Goal: Check status: Check status

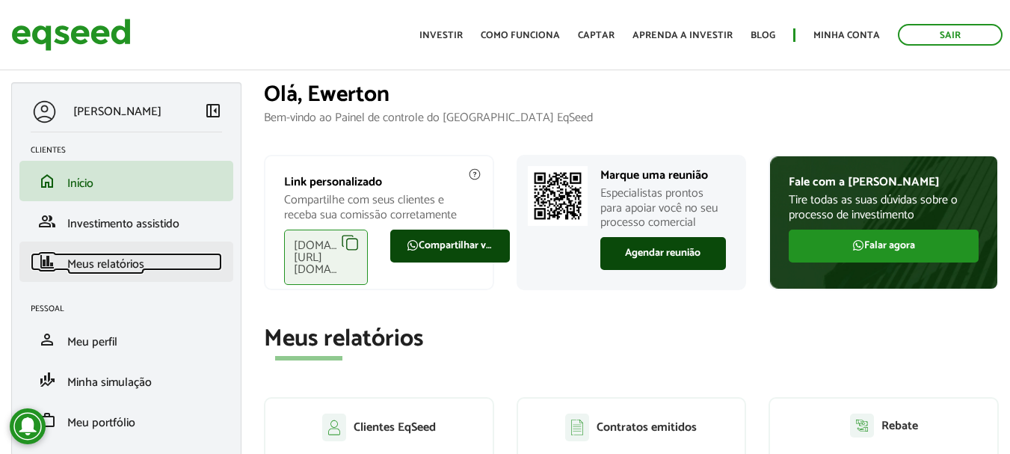
click at [111, 261] on span "Meus relatórios" at bounding box center [105, 264] width 77 height 20
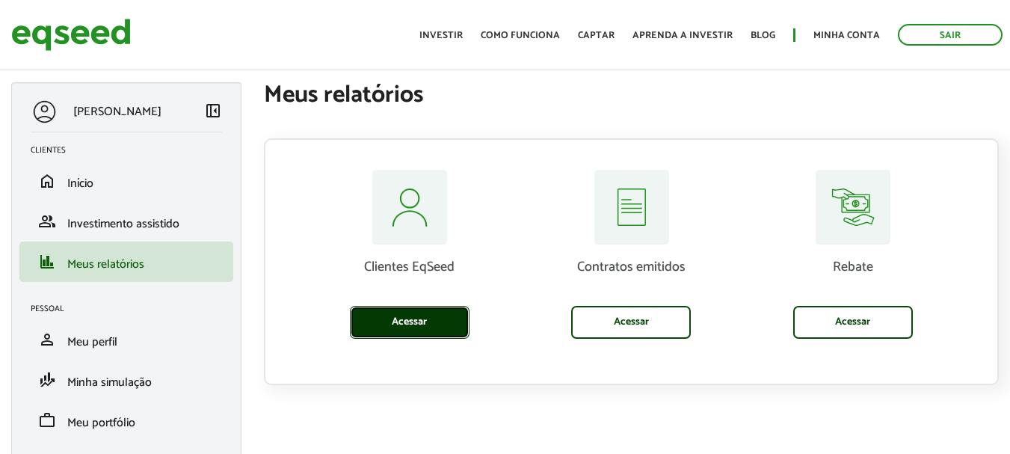
click at [407, 316] on link "Acessar" at bounding box center [410, 322] width 120 height 33
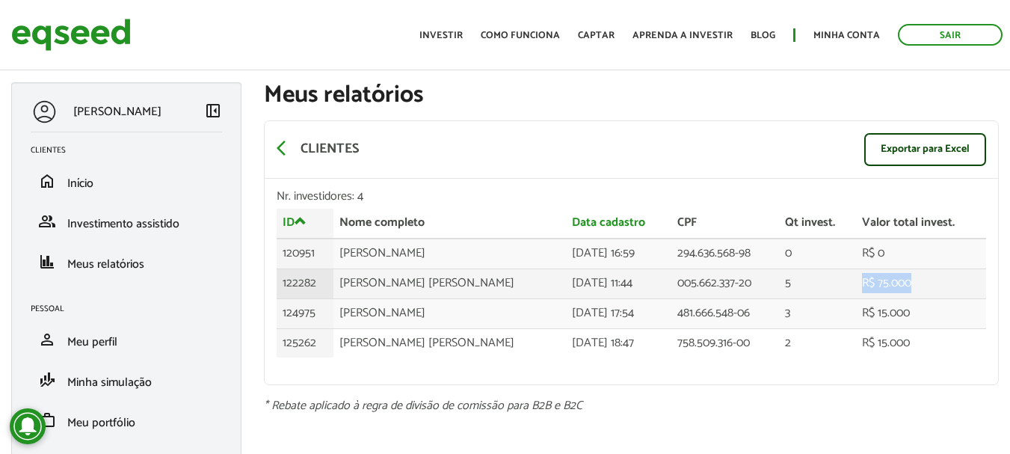
drag, startPoint x: 869, startPoint y: 279, endPoint x: 920, endPoint y: 280, distance: 50.9
click at [920, 280] on td "R$ 75.000" at bounding box center [921, 283] width 130 height 30
